Goal: Use online tool/utility

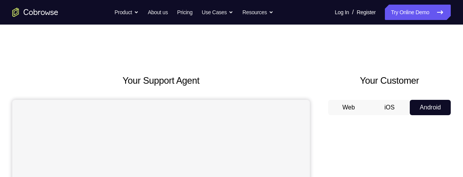
scroll to position [45, 0]
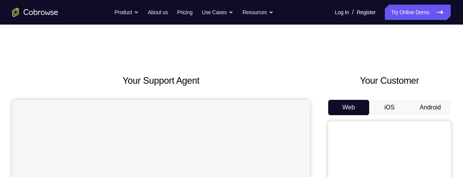
click at [435, 110] on button "Android" at bounding box center [430, 107] width 41 height 15
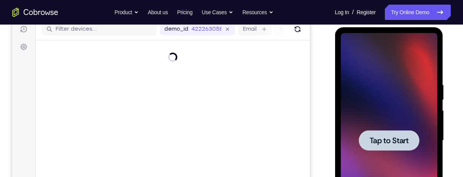
scroll to position [102, 0]
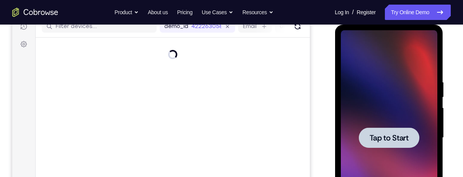
click at [406, 134] on span "Tap to Start" at bounding box center [388, 138] width 39 height 8
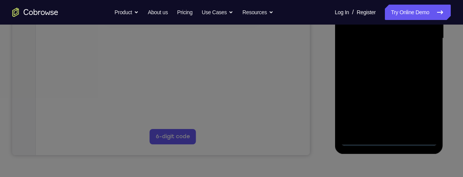
scroll to position [207, 0]
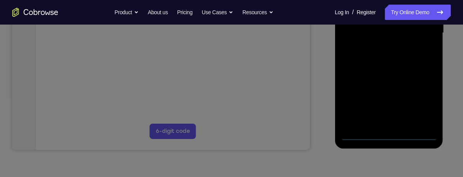
click at [391, 134] on icon at bounding box center [231, 58] width 463 height 236
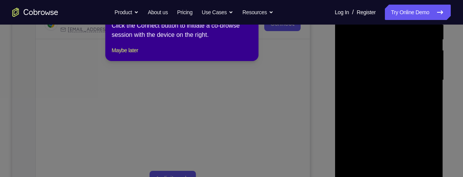
scroll to position [158, 0]
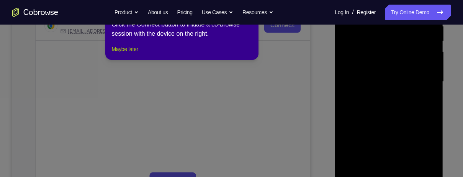
click at [118, 54] on button "Maybe later" at bounding box center [124, 48] width 26 height 9
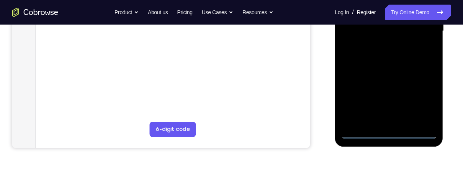
scroll to position [210, 0]
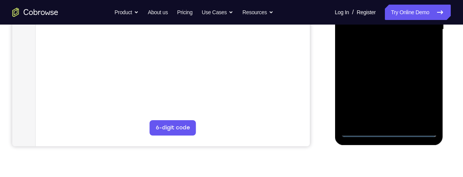
click at [393, 131] on div at bounding box center [389, 29] width 97 height 214
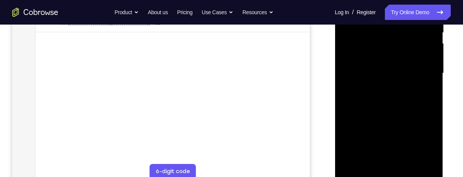
scroll to position [163, 0]
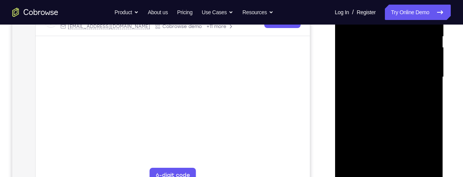
click at [427, 145] on div at bounding box center [389, 77] width 97 height 214
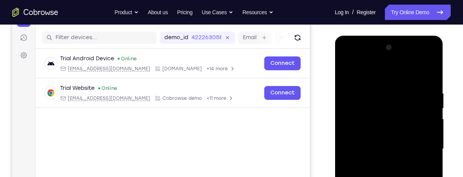
scroll to position [90, 0]
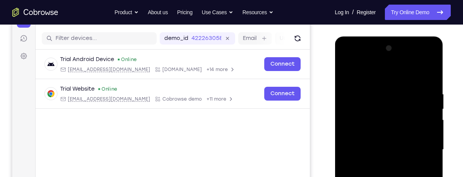
click at [386, 77] on div at bounding box center [389, 149] width 97 height 214
click at [392, 108] on div at bounding box center [389, 149] width 97 height 214
click at [373, 97] on div at bounding box center [389, 149] width 97 height 214
click at [394, 116] on div at bounding box center [389, 149] width 97 height 214
click at [427, 75] on div at bounding box center [389, 149] width 97 height 214
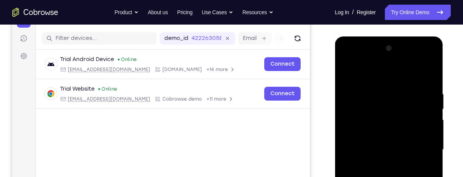
click at [422, 170] on div at bounding box center [389, 149] width 97 height 214
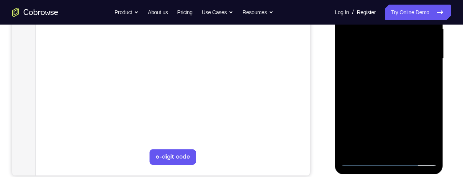
scroll to position [188, 0]
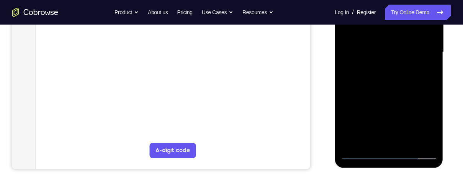
click at [359, 141] on div at bounding box center [389, 52] width 97 height 214
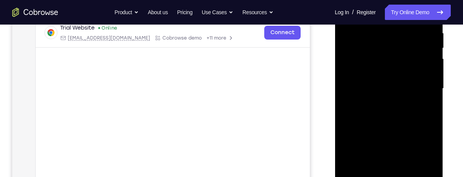
scroll to position [150, 0]
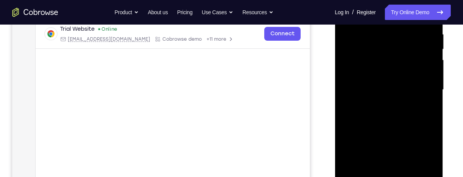
click at [417, 108] on div at bounding box center [389, 89] width 97 height 214
click at [394, 72] on div at bounding box center [389, 89] width 97 height 214
click at [397, 68] on div at bounding box center [389, 89] width 97 height 214
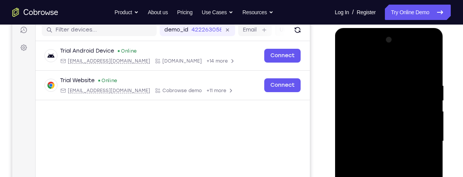
scroll to position [93, 0]
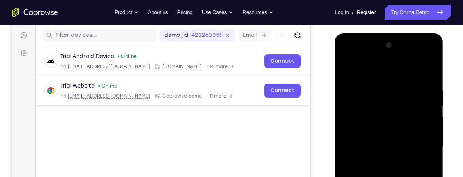
click at [424, 57] on div at bounding box center [389, 146] width 97 height 214
click at [355, 64] on div at bounding box center [389, 146] width 97 height 214
click at [362, 57] on div at bounding box center [389, 146] width 97 height 214
click at [426, 147] on div at bounding box center [389, 146] width 97 height 214
click at [383, 160] on div at bounding box center [389, 146] width 97 height 214
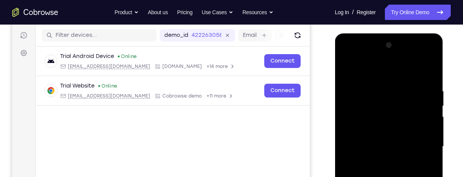
click at [399, 140] on div at bounding box center [389, 146] width 97 height 214
click at [398, 137] on div at bounding box center [389, 146] width 97 height 214
click at [394, 112] on div at bounding box center [389, 146] width 97 height 214
click at [382, 129] on div at bounding box center [389, 146] width 97 height 214
click at [416, 146] on div at bounding box center [389, 146] width 97 height 214
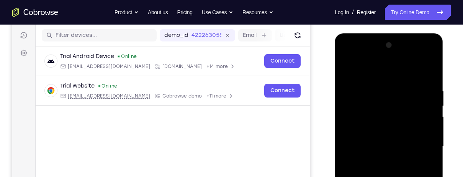
click at [396, 174] on div at bounding box center [389, 146] width 97 height 214
click at [402, 165] on div at bounding box center [389, 146] width 97 height 214
click at [404, 169] on div at bounding box center [389, 146] width 97 height 214
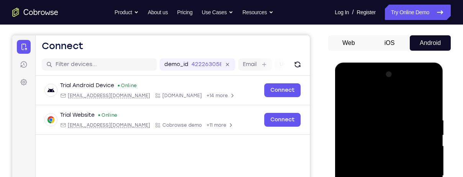
scroll to position [64, 0]
click at [423, 85] on div at bounding box center [389, 175] width 97 height 214
click at [391, 98] on div at bounding box center [389, 175] width 97 height 214
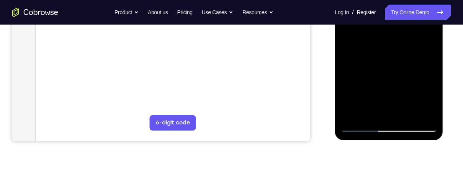
scroll to position [218, 0]
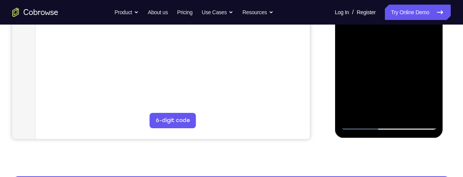
click at [363, 121] on div at bounding box center [389, 22] width 97 height 214
click at [359, 127] on div at bounding box center [389, 22] width 97 height 214
click at [367, 122] on div at bounding box center [389, 22] width 97 height 214
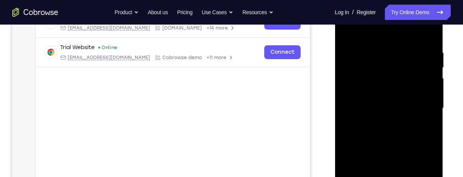
scroll to position [118, 0]
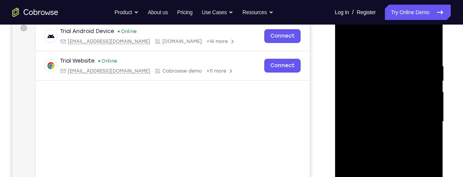
click at [348, 61] on div at bounding box center [389, 121] width 97 height 214
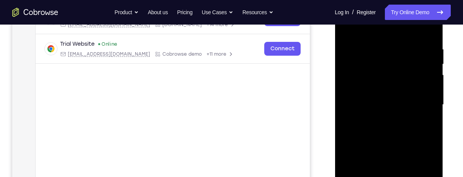
scroll to position [136, 0]
click at [403, 45] on div at bounding box center [389, 104] width 97 height 214
click at [385, 85] on div at bounding box center [389, 104] width 97 height 214
click at [404, 74] on div at bounding box center [389, 104] width 97 height 214
click at [428, 93] on div at bounding box center [389, 104] width 97 height 214
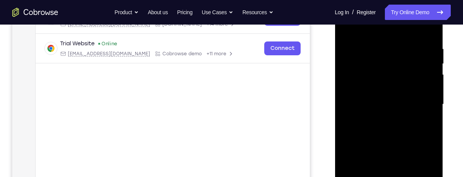
click at [402, 148] on div at bounding box center [389, 104] width 97 height 214
click at [399, 131] on div at bounding box center [389, 104] width 97 height 214
click at [393, 136] on div at bounding box center [389, 104] width 97 height 214
click at [424, 96] on div at bounding box center [389, 104] width 97 height 214
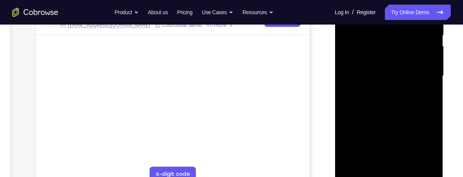
scroll to position [165, 0]
click at [357, 136] on div at bounding box center [389, 74] width 97 height 214
click at [362, 174] on div at bounding box center [389, 74] width 97 height 214
click at [360, 173] on div at bounding box center [389, 74] width 97 height 214
click at [356, 106] on div at bounding box center [389, 74] width 97 height 214
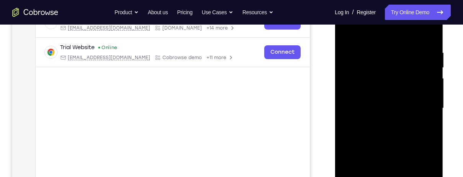
scroll to position [131, 0]
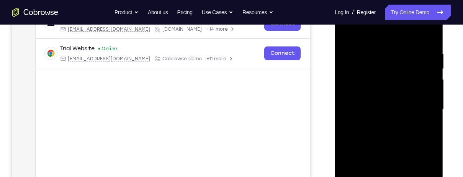
click at [415, 72] on div at bounding box center [389, 109] width 97 height 214
click at [352, 142] on div at bounding box center [389, 109] width 97 height 214
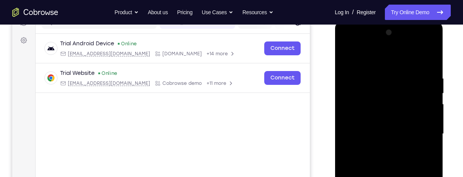
scroll to position [82, 0]
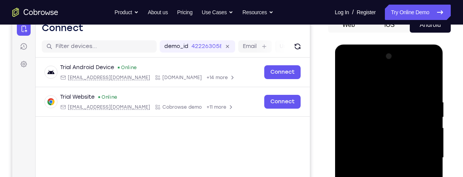
click at [424, 69] on div at bounding box center [389, 157] width 97 height 214
click at [391, 100] on div at bounding box center [389, 157] width 97 height 214
click at [355, 144] on div at bounding box center [389, 157] width 97 height 214
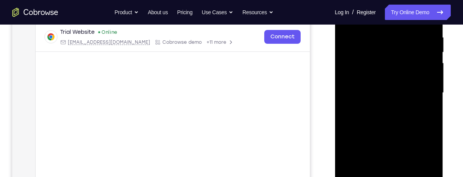
scroll to position [148, 0]
click at [403, 122] on div at bounding box center [389, 92] width 97 height 214
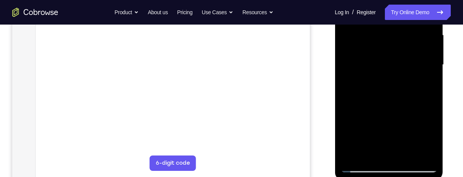
scroll to position [176, 0]
click at [363, 167] on div at bounding box center [389, 63] width 97 height 214
click at [413, 89] on div at bounding box center [389, 63] width 97 height 214
click at [414, 85] on div at bounding box center [389, 63] width 97 height 214
click at [408, 88] on div at bounding box center [389, 63] width 97 height 214
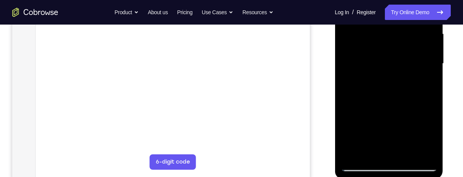
click at [366, 166] on div at bounding box center [389, 63] width 97 height 214
click at [396, 93] on div at bounding box center [389, 63] width 97 height 214
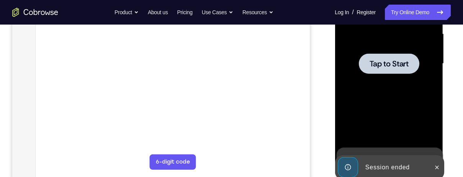
click at [409, 67] on div at bounding box center [389, 63] width 61 height 20
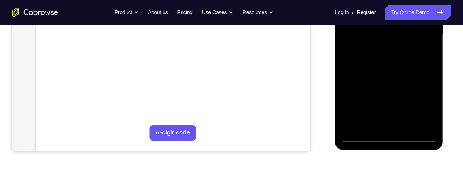
scroll to position [206, 0]
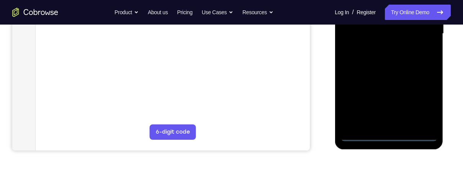
click at [391, 135] on div at bounding box center [389, 33] width 97 height 214
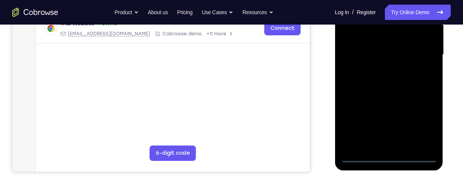
scroll to position [176, 0]
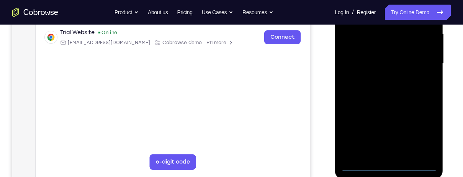
click at [426, 133] on div at bounding box center [389, 63] width 97 height 214
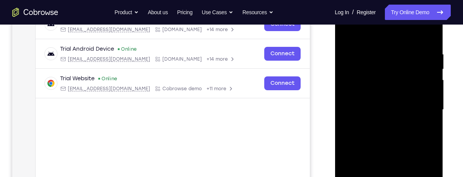
scroll to position [129, 0]
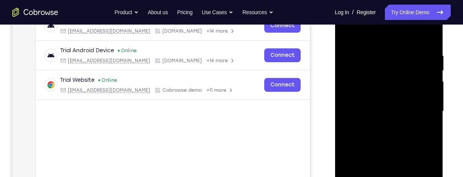
click at [395, 39] on div at bounding box center [389, 111] width 97 height 214
click at [426, 110] on div at bounding box center [389, 111] width 97 height 214
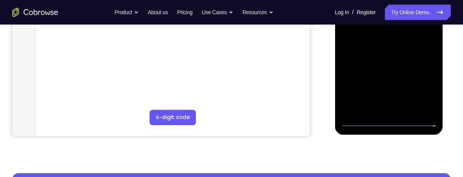
scroll to position [222, 0]
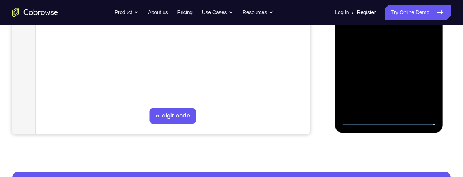
click at [381, 108] on div at bounding box center [389, 17] width 97 height 214
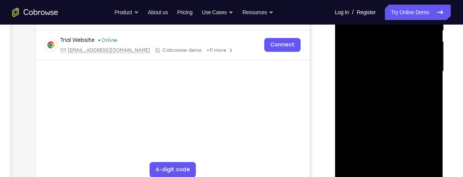
scroll to position [166, 0]
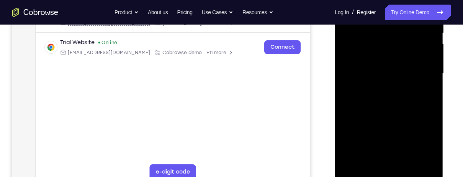
click at [409, 65] on div at bounding box center [389, 73] width 97 height 214
click at [380, 54] on div at bounding box center [389, 73] width 97 height 214
click at [404, 72] on div at bounding box center [389, 73] width 97 height 214
click at [414, 101] on div at bounding box center [389, 73] width 97 height 214
click at [415, 94] on div at bounding box center [389, 73] width 97 height 214
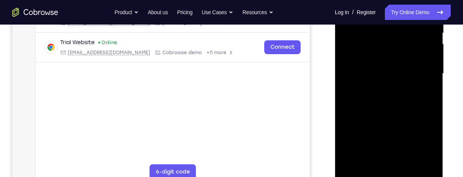
click at [394, 105] on div at bounding box center [389, 73] width 97 height 214
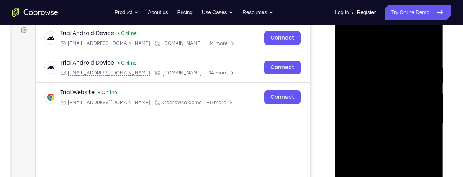
scroll to position [116, 0]
click at [434, 43] on div at bounding box center [389, 123] width 97 height 214
click at [345, 36] on div at bounding box center [389, 123] width 97 height 214
click at [347, 41] on div at bounding box center [389, 123] width 97 height 214
click at [357, 100] on div at bounding box center [389, 123] width 97 height 214
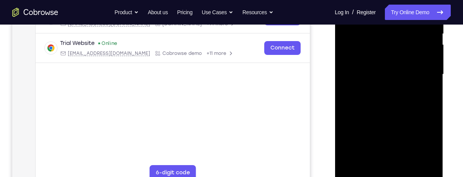
scroll to position [166, 0]
click at [408, 164] on div at bounding box center [389, 73] width 97 height 214
click at [391, 113] on div at bounding box center [389, 73] width 97 height 214
click at [415, 67] on div at bounding box center [389, 73] width 97 height 214
click at [429, 90] on div at bounding box center [389, 73] width 97 height 214
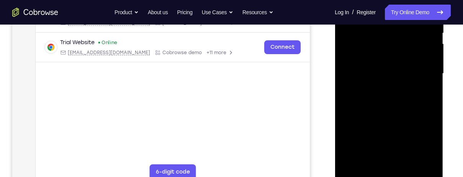
click at [367, 176] on div at bounding box center [389, 73] width 97 height 214
click at [363, 175] on div at bounding box center [389, 73] width 97 height 214
click at [403, 82] on div at bounding box center [389, 73] width 97 height 214
click at [429, 90] on div at bounding box center [389, 73] width 97 height 214
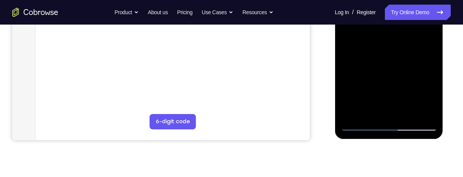
scroll to position [218, 0]
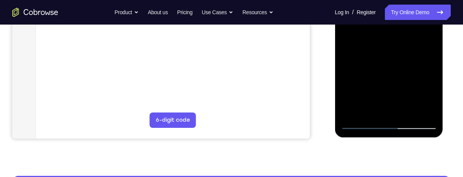
click at [363, 126] on div at bounding box center [389, 22] width 97 height 214
click at [363, 122] on div at bounding box center [389, 22] width 97 height 214
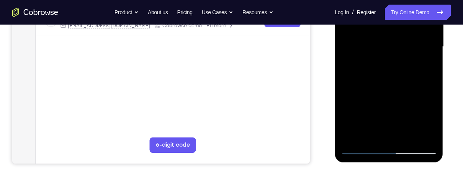
scroll to position [193, 0]
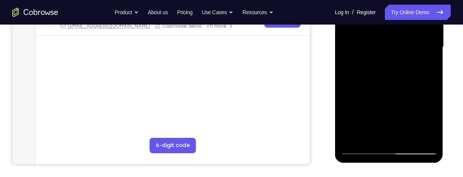
click at [416, 110] on div at bounding box center [389, 47] width 97 height 214
click at [366, 152] on div at bounding box center [389, 47] width 97 height 214
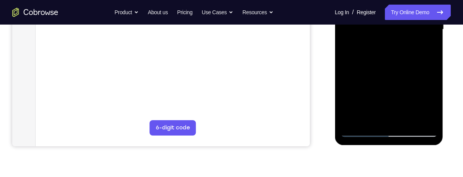
scroll to position [211, 0]
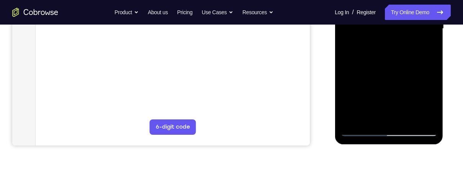
click at [413, 76] on div at bounding box center [389, 28] width 97 height 214
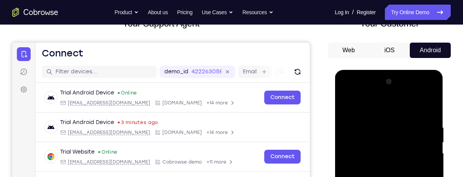
scroll to position [56, 0]
